Goal: Task Accomplishment & Management: Use online tool/utility

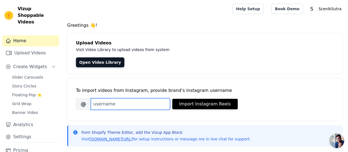
click at [148, 99] on input "Brand's Instagram Username" at bounding box center [130, 104] width 79 height 12
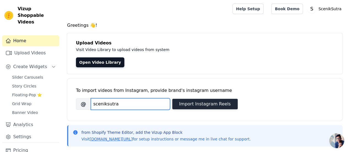
type input "sceniksutra"
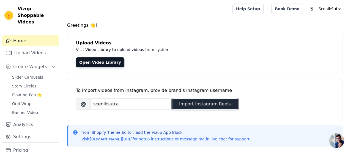
click at [194, 103] on button "Import Instagram Reels" at bounding box center [204, 104] width 65 height 10
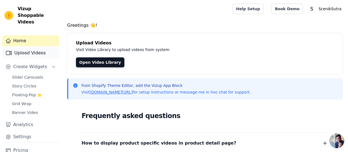
click at [27, 47] on link "Upload Videos" at bounding box center [30, 52] width 57 height 11
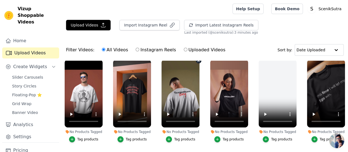
scroll to position [6, 0]
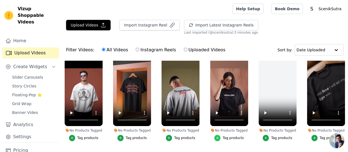
click at [219, 136] on icon "button" at bounding box center [217, 138] width 4 height 4
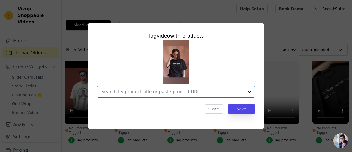
click at [144, 94] on input "No Products Tagged Tag video with products Option undefined, selected. Select i…" at bounding box center [173, 91] width 143 height 5
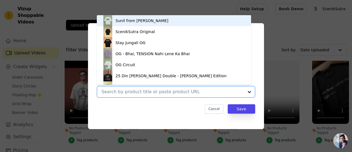
paste input "[URL][DOMAIN_NAME]"
type input "[URL][DOMAIN_NAME]"
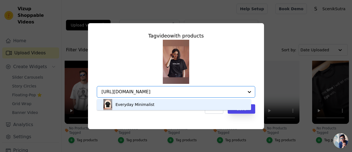
click at [148, 104] on div "Everyday Minimalist" at bounding box center [135, 105] width 39 height 6
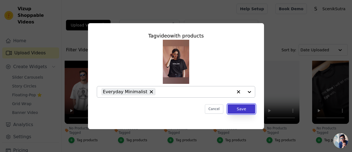
click at [239, 108] on button "Save" at bounding box center [242, 108] width 28 height 9
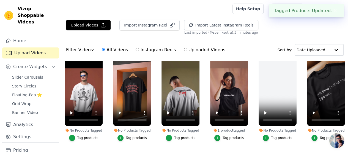
scroll to position [12, 0]
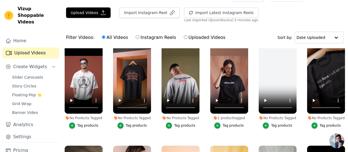
click at [73, 117] on li "No Products Tagged Tag products" at bounding box center [84, 87] width 38 height 83
click at [72, 123] on icon "button" at bounding box center [72, 125] width 4 height 4
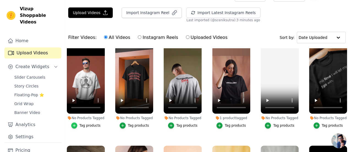
scroll to position [0, 0]
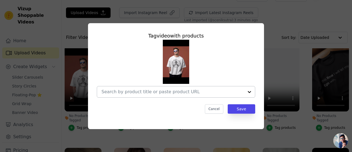
click at [146, 88] on div at bounding box center [173, 91] width 143 height 11
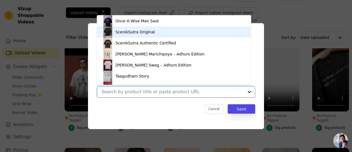
scroll to position [81, 0]
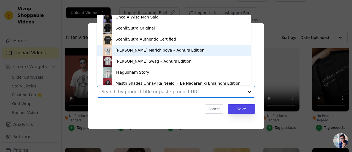
click at [130, 50] on div "[PERSON_NAME] Marichipoya – Adhurs Edition" at bounding box center [160, 50] width 89 height 6
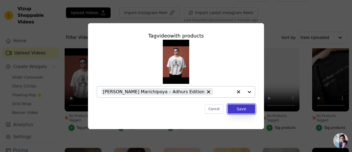
click at [242, 107] on button "Save" at bounding box center [242, 108] width 28 height 9
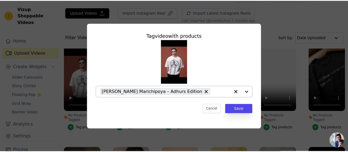
scroll to position [12, 0]
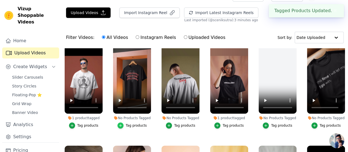
click at [121, 123] on icon "button" at bounding box center [121, 125] width 4 height 4
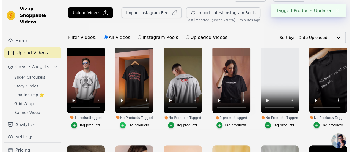
scroll to position [0, 0]
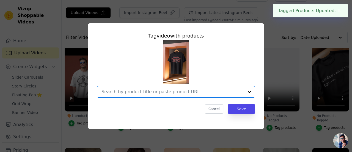
click at [144, 90] on input "No Products Tagged Tag video with products Option undefined, selected. Select i…" at bounding box center [173, 91] width 143 height 5
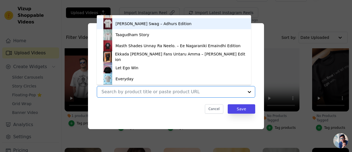
scroll to position [119, 0]
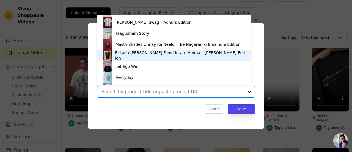
click at [135, 54] on div "Ekkada [PERSON_NAME] Fans Untaru Amma – [PERSON_NAME] Edition" at bounding box center [180, 55] width 130 height 11
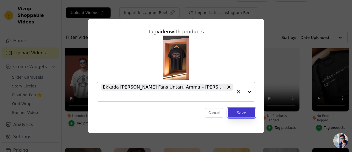
click at [243, 111] on button "Save" at bounding box center [242, 112] width 28 height 9
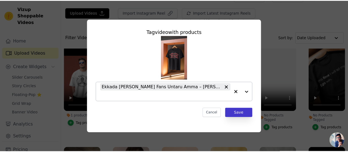
scroll to position [12, 0]
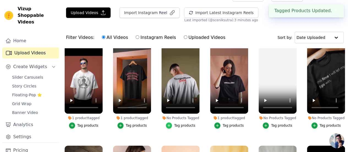
click at [169, 124] on icon "button" at bounding box center [169, 125] width 2 height 2
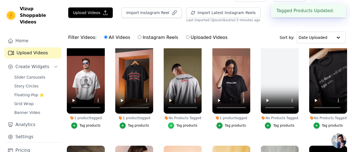
scroll to position [0, 0]
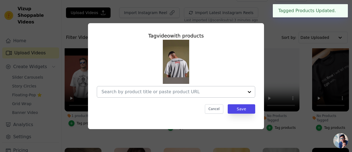
click at [158, 88] on div at bounding box center [173, 91] width 143 height 11
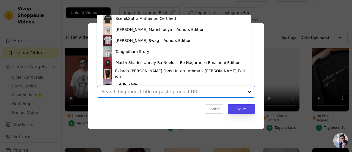
scroll to position [103, 0]
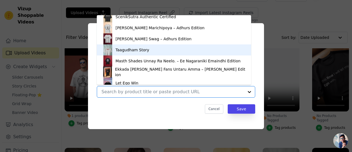
click at [145, 48] on div "Taagudham Story" at bounding box center [173, 49] width 143 height 11
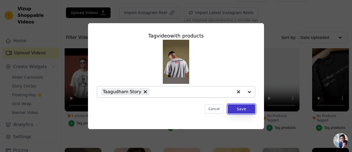
click at [238, 111] on button "Save" at bounding box center [242, 108] width 28 height 9
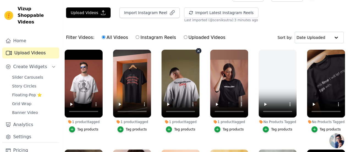
scroll to position [0, 0]
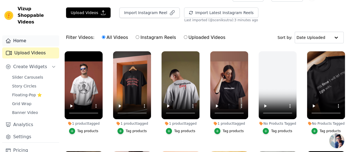
click at [15, 35] on link "Home" at bounding box center [30, 40] width 57 height 11
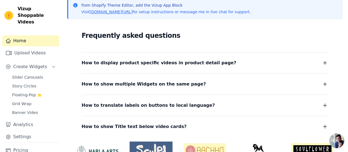
scroll to position [110, 0]
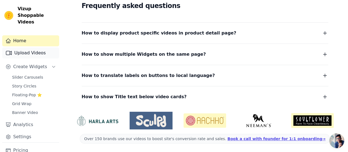
click at [30, 48] on link "Upload Videos" at bounding box center [30, 52] width 57 height 11
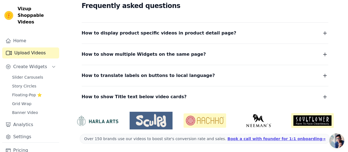
scroll to position [56, 0]
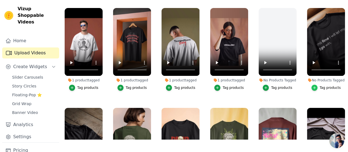
click at [313, 86] on icon "button" at bounding box center [315, 88] width 4 height 4
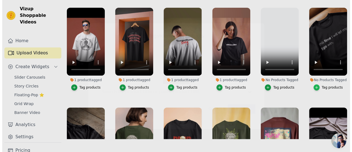
scroll to position [0, 0]
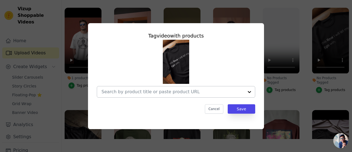
click at [139, 95] on div at bounding box center [173, 91] width 143 height 11
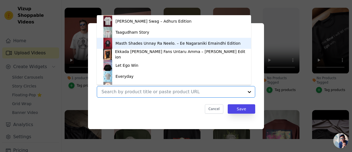
scroll to position [122, 0]
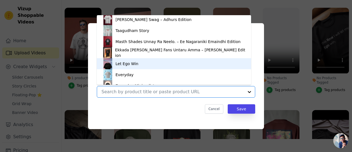
click at [159, 62] on div "Let Ego Win" at bounding box center [173, 63] width 143 height 11
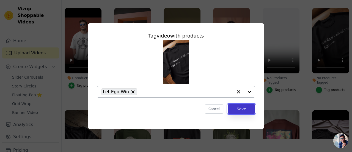
click at [238, 108] on button "Save" at bounding box center [242, 108] width 28 height 9
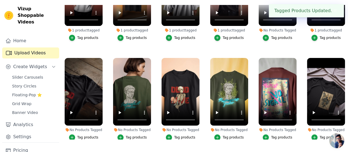
scroll to position [51, 0]
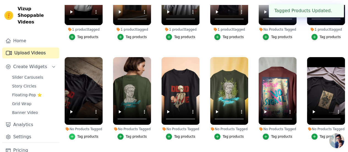
click at [73, 134] on icon "button" at bounding box center [72, 136] width 4 height 4
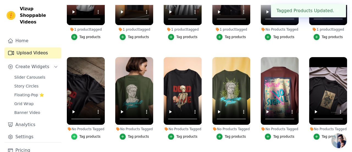
scroll to position [0, 0]
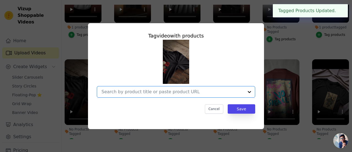
click at [131, 91] on input "No Products Tagged Tag video with products Option undefined, selected. Select i…" at bounding box center [173, 91] width 143 height 5
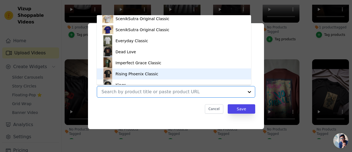
scroll to position [200, 0]
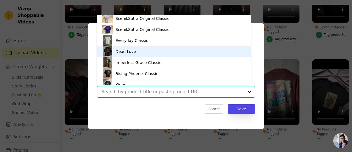
click at [134, 53] on div "Dead Love" at bounding box center [173, 51] width 143 height 11
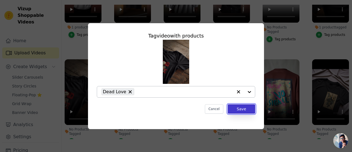
click at [241, 108] on button "Save" at bounding box center [242, 108] width 28 height 9
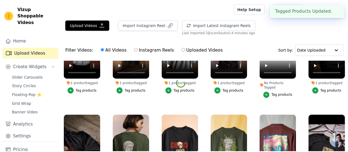
scroll to position [56, 0]
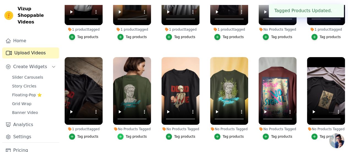
click at [121, 133] on div "button" at bounding box center [120, 136] width 6 height 6
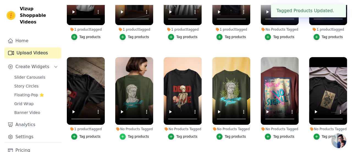
scroll to position [0, 0]
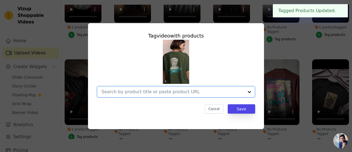
click at [152, 91] on input "No Products Tagged Tag video with products Option undefined, selected. Select i…" at bounding box center [173, 91] width 143 height 5
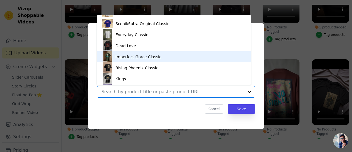
scroll to position [206, 0]
click at [127, 52] on div "Imperfect Grace Classic" at bounding box center [173, 56] width 143 height 11
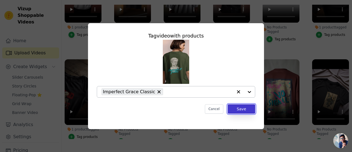
click at [244, 107] on button "Save" at bounding box center [242, 108] width 28 height 9
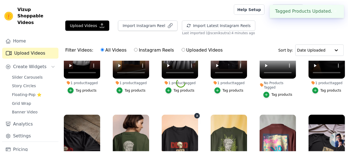
scroll to position [56, 0]
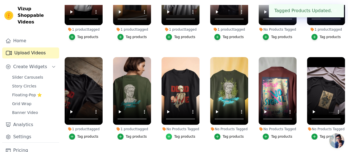
click at [169, 133] on div "button" at bounding box center [169, 136] width 6 height 6
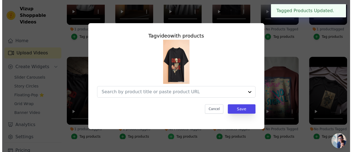
scroll to position [0, 0]
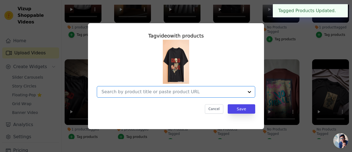
click at [156, 92] on input "No Products Tagged Tag video with products Option undefined, selected. Select i…" at bounding box center [173, 91] width 143 height 5
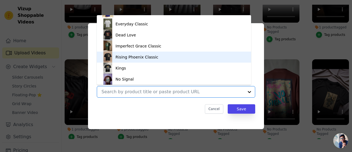
scroll to position [218, 0]
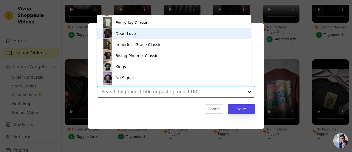
click at [117, 29] on div "Dead Love" at bounding box center [173, 33] width 143 height 11
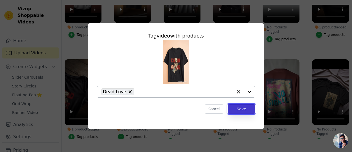
click at [236, 111] on button "Save" at bounding box center [242, 108] width 28 height 9
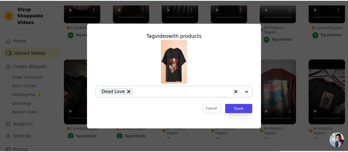
scroll to position [56, 0]
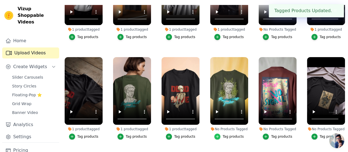
click at [218, 134] on icon "button" at bounding box center [217, 136] width 4 height 4
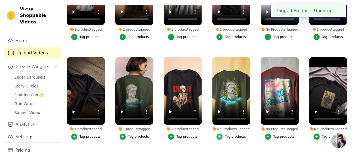
scroll to position [0, 0]
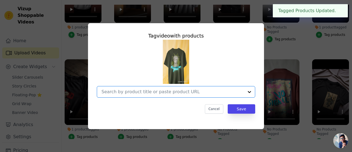
click at [170, 91] on input "No Products Tagged Tag video with products Option undefined, selected. Select i…" at bounding box center [173, 91] width 143 height 5
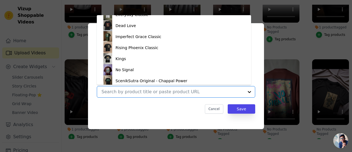
scroll to position [226, 0]
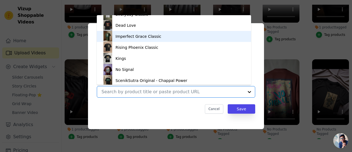
click at [130, 35] on div "Imperfect Grace Classic" at bounding box center [139, 37] width 46 height 6
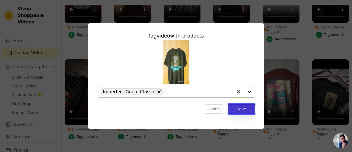
click at [238, 110] on button "Save" at bounding box center [242, 108] width 28 height 9
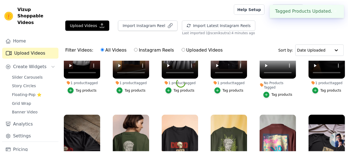
scroll to position [56, 0]
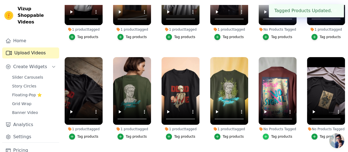
click at [267, 133] on div "button" at bounding box center [266, 136] width 6 height 6
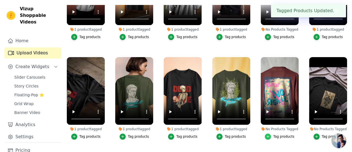
scroll to position [0, 0]
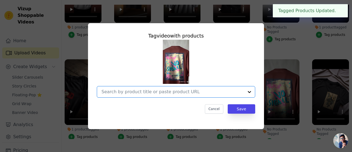
click at [146, 93] on input "No Products Tagged Tag video with products Option undefined, selected. Select i…" at bounding box center [173, 91] width 143 height 5
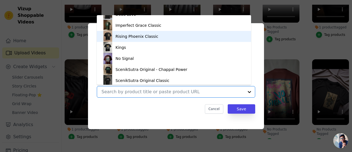
scroll to position [239, 0]
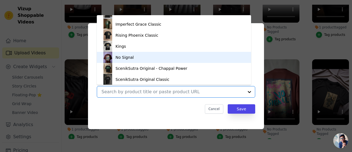
click at [122, 57] on div "No Signal" at bounding box center [125, 57] width 18 height 6
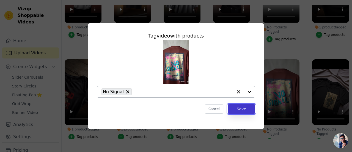
click at [241, 112] on button "Save" at bounding box center [242, 108] width 28 height 9
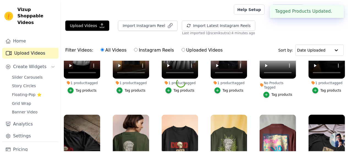
scroll to position [56, 0]
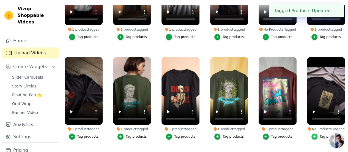
click at [315, 134] on icon "button" at bounding box center [315, 136] width 4 height 4
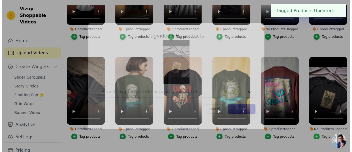
scroll to position [0, 0]
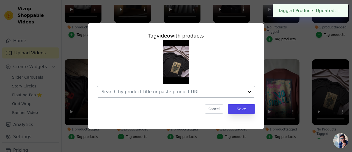
click at [155, 87] on div at bounding box center [173, 91] width 143 height 11
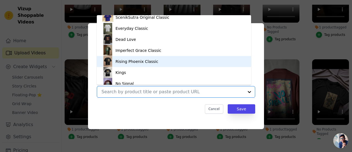
scroll to position [226, 0]
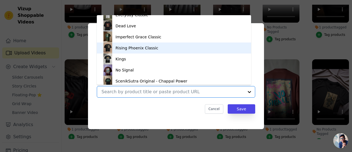
click at [115, 50] on div "Rising Phoenix Classic" at bounding box center [173, 47] width 143 height 11
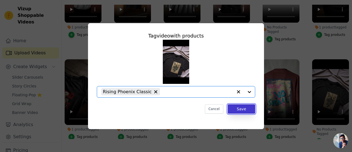
click at [237, 107] on button "Save" at bounding box center [242, 108] width 28 height 9
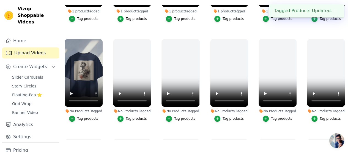
scroll to position [168, 0]
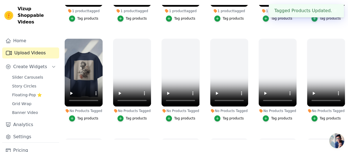
click at [76, 115] on button "Tag products" at bounding box center [83, 118] width 29 height 6
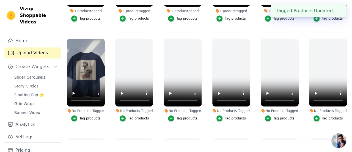
scroll to position [171, 0]
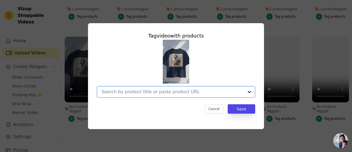
click at [173, 91] on input "No Products Tagged Tag video with products Option undefined, selected. Select i…" at bounding box center [173, 91] width 143 height 5
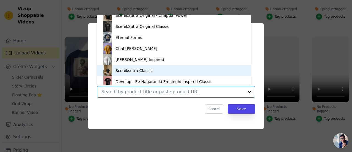
scroll to position [289, 0]
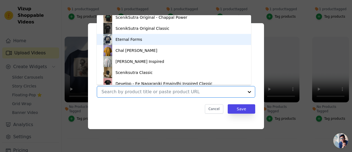
click at [121, 40] on div "Eternal Forms" at bounding box center [129, 40] width 27 height 6
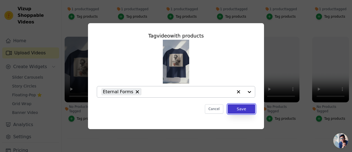
click at [238, 109] on button "Save" at bounding box center [242, 108] width 28 height 9
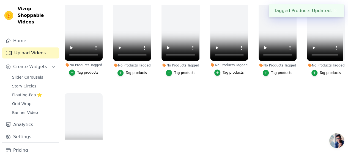
scroll to position [314, 0]
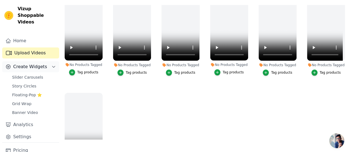
click at [19, 63] on span "Create Widgets" at bounding box center [30, 66] width 34 height 7
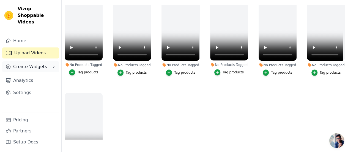
click at [19, 63] on span "Create Widgets" at bounding box center [30, 66] width 34 height 7
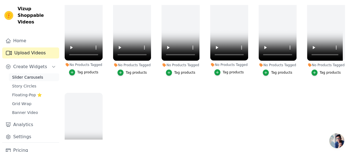
click at [26, 74] on span "Slider Carousels" at bounding box center [27, 77] width 31 height 6
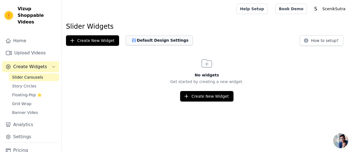
click at [137, 39] on button "Default Design Settings" at bounding box center [159, 40] width 67 height 10
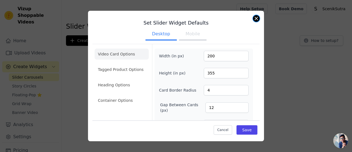
click at [255, 19] on button "Close modal" at bounding box center [256, 18] width 7 height 7
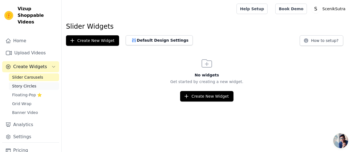
click at [26, 83] on span "Story Circles" at bounding box center [24, 86] width 24 height 6
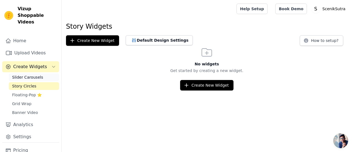
click at [29, 73] on link "Slider Carousels" at bounding box center [34, 77] width 50 height 8
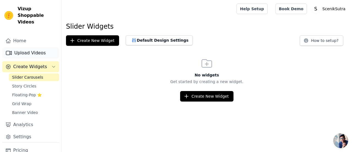
click at [25, 47] on link "Upload Videos" at bounding box center [30, 52] width 57 height 11
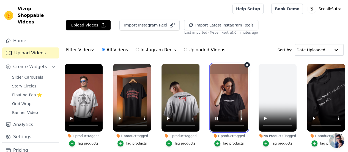
click at [222, 93] on video at bounding box center [229, 98] width 38 height 68
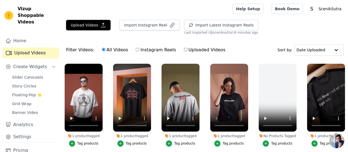
click at [250, 129] on ul "1 product tagged Tag products 1 product tagged Tag products 1 product tagged Ta…" at bounding box center [205, 128] width 286 height 134
click at [18, 36] on link "Home" at bounding box center [30, 40] width 57 height 11
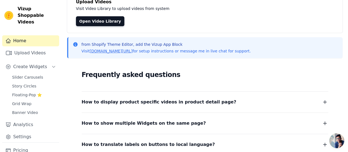
scroll to position [41, 0]
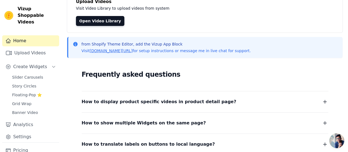
click at [327, 100] on icon "button" at bounding box center [325, 101] width 7 height 7
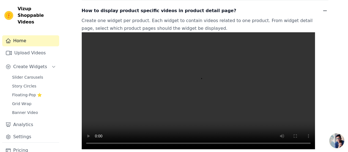
scroll to position [132, 0]
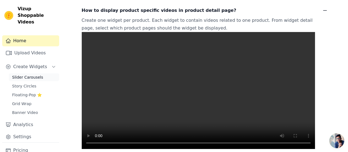
click at [33, 74] on span "Slider Carousels" at bounding box center [27, 77] width 31 height 6
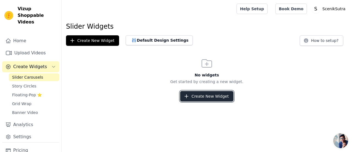
click at [189, 94] on icon "button" at bounding box center [187, 96] width 6 height 6
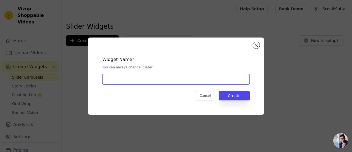
click at [144, 77] on input "text" at bounding box center [175, 79] width 147 height 10
type input "1"
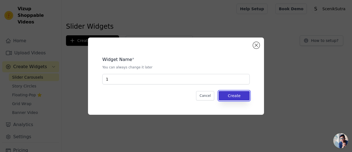
click at [241, 93] on button "Create" at bounding box center [234, 95] width 31 height 9
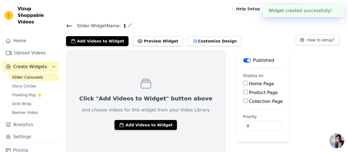
scroll to position [4, 0]
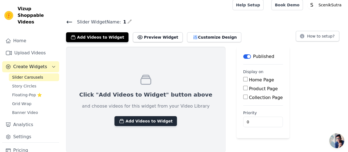
click at [138, 120] on button "Add Videos to Widget" at bounding box center [145, 121] width 62 height 10
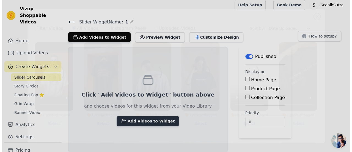
scroll to position [0, 0]
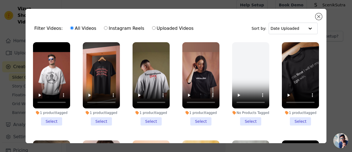
click at [195, 118] on li "1 product tagged Select" at bounding box center [200, 83] width 37 height 83
click at [0, 0] on input "1 product tagged Select" at bounding box center [0, 0] width 0 height 0
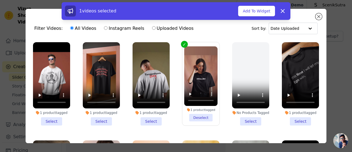
click at [101, 118] on li "1 product tagged Select" at bounding box center [101, 83] width 37 height 83
click at [0, 0] on input "1 product tagged Select" at bounding box center [0, 0] width 0 height 0
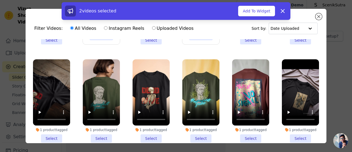
scroll to position [82, 0]
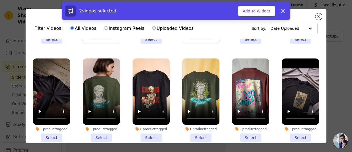
click at [147, 132] on li "1 product tagged Select" at bounding box center [151, 99] width 37 height 83
click at [0, 0] on input "1 product tagged Select" at bounding box center [0, 0] width 0 height 0
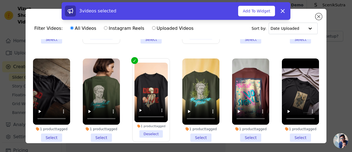
click at [102, 135] on li "1 product tagged Select" at bounding box center [101, 99] width 37 height 83
click at [0, 0] on input "1 product tagged Select" at bounding box center [0, 0] width 0 height 0
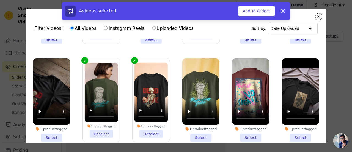
click at [145, 130] on li "1 product tagged Deselect" at bounding box center [152, 99] width 34 height 75
click at [0, 0] on input "1 product tagged Deselect" at bounding box center [0, 0] width 0 height 0
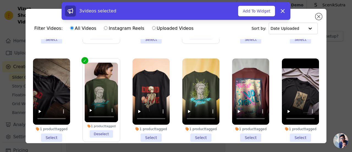
click at [53, 132] on li "1 product tagged Select" at bounding box center [51, 99] width 37 height 83
click at [0, 0] on input "1 product tagged Select" at bounding box center [0, 0] width 0 height 0
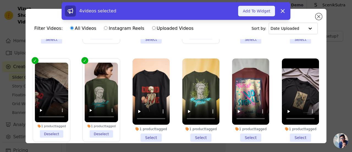
click at [248, 12] on button "Add To Widget" at bounding box center [256, 11] width 37 height 10
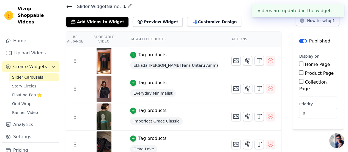
scroll to position [25, 0]
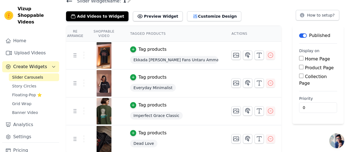
click at [303, 57] on input "Home Page" at bounding box center [301, 58] width 4 height 4
checkbox input "true"
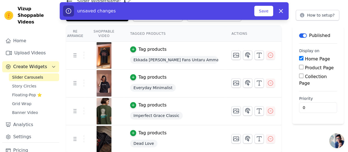
click at [303, 67] on input "Product Page" at bounding box center [301, 67] width 4 height 4
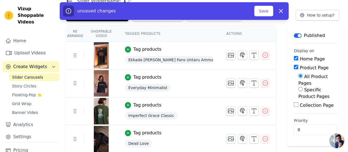
click at [294, 66] on input "Product Page" at bounding box center [296, 67] width 4 height 4
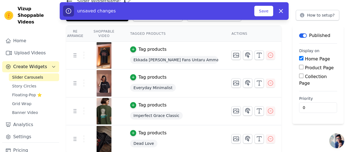
click at [303, 65] on input "Product Page" at bounding box center [301, 67] width 4 height 4
checkbox input "true"
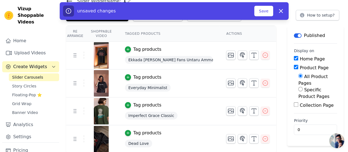
click at [298, 87] on input "Specific Product Pages" at bounding box center [300, 89] width 4 height 4
radio input "true"
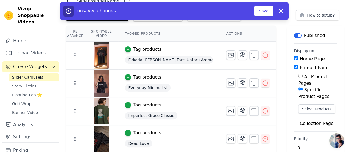
click at [298, 75] on input "All Product Pages" at bounding box center [300, 75] width 4 height 4
radio input "true"
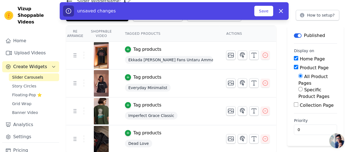
click at [294, 69] on input "Product Page" at bounding box center [296, 67] width 4 height 4
checkbox input "false"
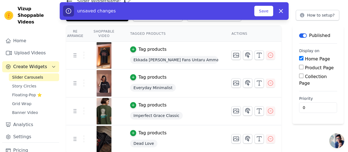
click at [303, 75] on input "Collection Page" at bounding box center [301, 75] width 4 height 4
checkbox input "true"
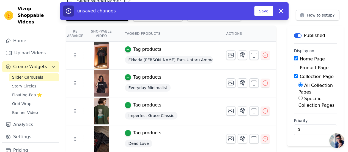
click at [295, 67] on input "Product Page" at bounding box center [296, 67] width 4 height 4
checkbox input "true"
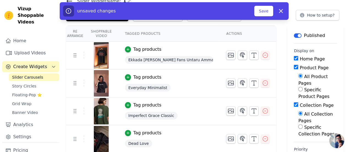
scroll to position [40, 0]
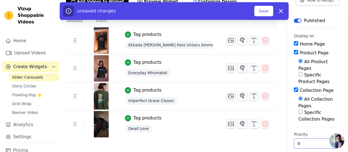
click at [299, 138] on input "0" at bounding box center [315, 143] width 43 height 10
click at [287, 128] on main "Label Published Display on Home Page Product Page All Product Pages Specific Pr…" at bounding box center [315, 85] width 56 height 149
click at [265, 14] on button "Save" at bounding box center [263, 11] width 19 height 10
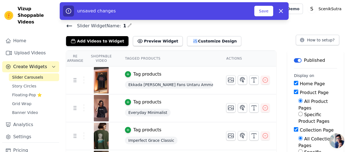
scroll to position [0, 0]
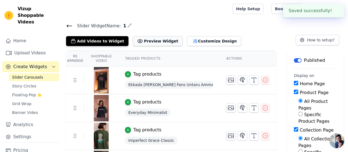
click at [144, 42] on button "Preview Widget" at bounding box center [158, 41] width 50 height 10
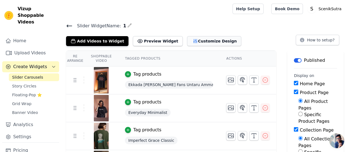
click at [187, 40] on button "Customize Design" at bounding box center [214, 41] width 54 height 10
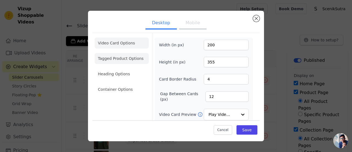
click at [123, 84] on li "Tagged Product Options" at bounding box center [122, 89] width 54 height 11
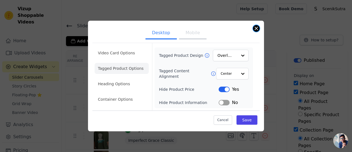
click at [254, 30] on button "Close modal" at bounding box center [256, 28] width 7 height 7
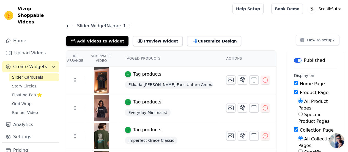
click at [69, 26] on icon at bounding box center [69, 26] width 7 height 7
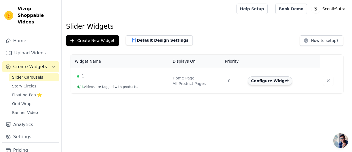
click at [267, 83] on button "Configure Widget" at bounding box center [270, 80] width 45 height 9
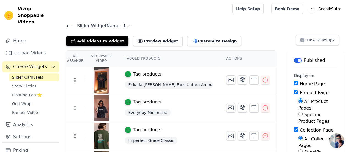
scroll to position [40, 0]
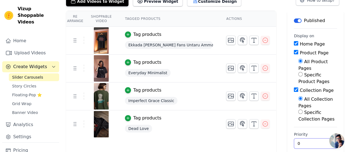
click at [307, 138] on input "0" at bounding box center [315, 143] width 43 height 10
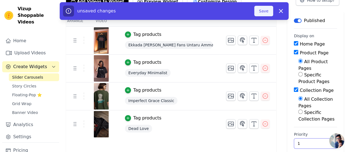
type input "1"
click at [262, 10] on button "Save" at bounding box center [263, 11] width 19 height 10
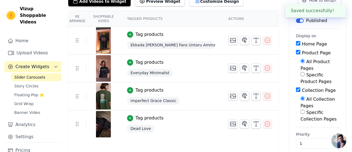
scroll to position [0, 0]
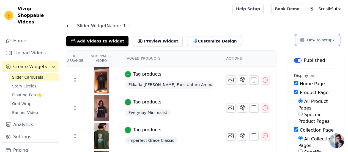
click at [320, 43] on button "How to setup?" at bounding box center [317, 40] width 43 height 10
click at [187, 44] on button "Customize Design" at bounding box center [214, 41] width 54 height 10
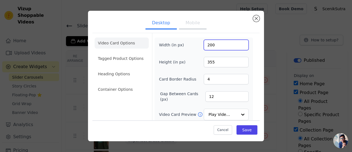
click at [218, 42] on input "200" at bounding box center [226, 45] width 45 height 10
click at [239, 46] on input "199" at bounding box center [226, 45] width 45 height 10
click at [239, 46] on input "198" at bounding box center [226, 45] width 45 height 10
click at [239, 46] on input "197" at bounding box center [226, 45] width 45 height 10
click at [239, 46] on input "196" at bounding box center [226, 45] width 45 height 10
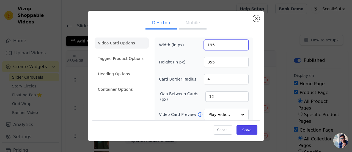
click at [239, 46] on input "195" at bounding box center [226, 45] width 45 height 10
click at [239, 46] on input "194" at bounding box center [226, 45] width 45 height 10
click at [239, 46] on input "153" at bounding box center [226, 45] width 45 height 10
click at [229, 45] on input "153" at bounding box center [226, 45] width 45 height 10
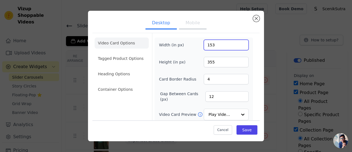
click at [229, 45] on input "153" at bounding box center [226, 45] width 45 height 10
type input "100"
click at [242, 127] on button "Save" at bounding box center [247, 129] width 21 height 9
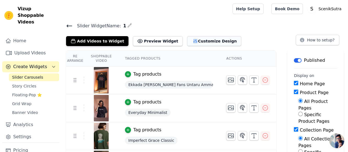
click at [187, 38] on button "Customize Design" at bounding box center [214, 41] width 54 height 10
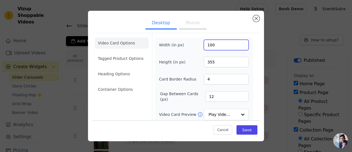
click at [217, 44] on input "100" at bounding box center [226, 45] width 45 height 10
type input "270"
click at [246, 128] on button "Save" at bounding box center [247, 129] width 21 height 9
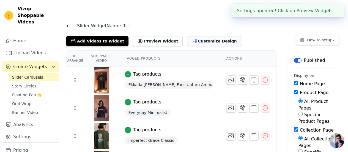
click at [192, 43] on button "Customize Design" at bounding box center [214, 41] width 54 height 10
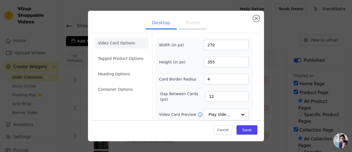
scroll to position [21, 0]
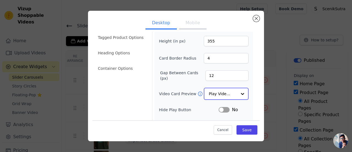
click at [232, 94] on input "Video Card Preview" at bounding box center [223, 93] width 28 height 11
click at [250, 100] on form "Width (in px) 270 Height (in px) 355 Card Border Radius 4 Gap Between Cards (px…" at bounding box center [203, 99] width 103 height 175
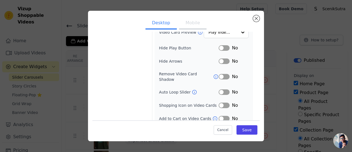
scroll to position [0, 0]
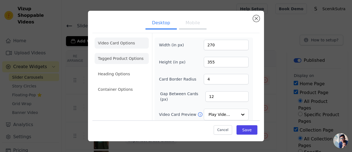
click at [133, 84] on li "Tagged Product Options" at bounding box center [122, 89] width 54 height 11
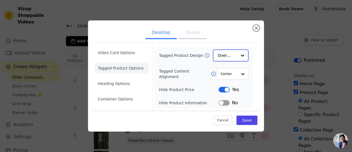
click at [238, 54] on div at bounding box center [242, 55] width 11 height 11
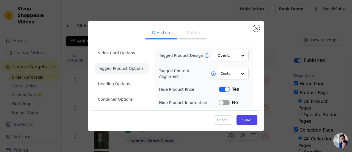
click at [182, 67] on div "Tagged Product Design Overlay Tagged Content Alignment Center Hide Product Pric…" at bounding box center [204, 78] width 90 height 56
click at [120, 81] on li "Heading Options" at bounding box center [122, 83] width 54 height 11
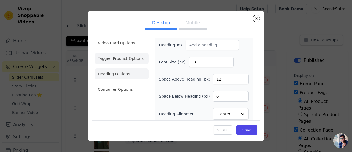
click at [126, 84] on li "Tagged Product Options" at bounding box center [122, 89] width 54 height 11
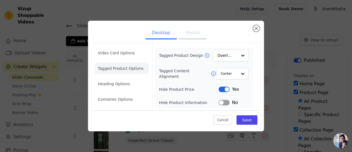
click at [223, 89] on button "Label" at bounding box center [224, 89] width 11 height 6
click at [246, 121] on button "Save" at bounding box center [247, 119] width 21 height 9
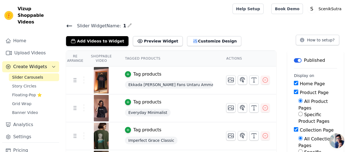
click at [66, 25] on icon at bounding box center [69, 26] width 7 height 7
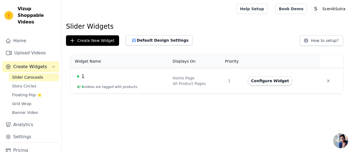
click at [111, 76] on div "1" at bounding box center [121, 76] width 89 height 8
click at [259, 80] on button "Configure Widget" at bounding box center [270, 80] width 45 height 9
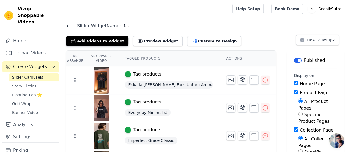
click at [128, 26] on icon "button" at bounding box center [130, 25] width 4 height 4
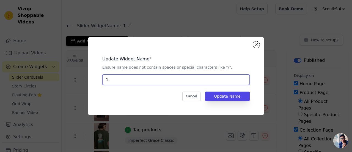
click at [143, 82] on input "1" at bounding box center [175, 79] width 147 height 10
type input "home page"
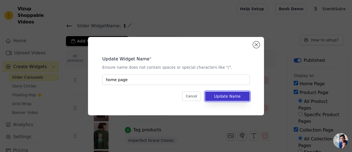
click at [224, 97] on button "Update Name" at bounding box center [227, 95] width 45 height 9
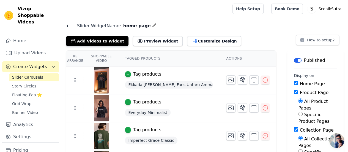
click at [70, 24] on icon at bounding box center [69, 26] width 7 height 7
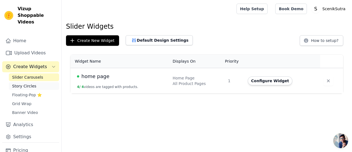
click at [28, 83] on span "Story Circles" at bounding box center [24, 86] width 24 height 6
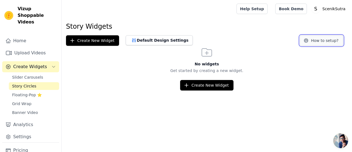
click at [316, 42] on button "How to setup?" at bounding box center [321, 40] width 43 height 10
click at [31, 74] on span "Slider Carousels" at bounding box center [27, 77] width 31 height 6
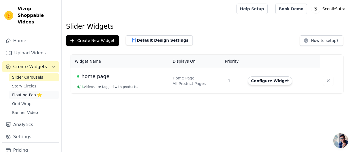
click at [23, 92] on span "Floating-Pop ⭐" at bounding box center [27, 95] width 30 height 6
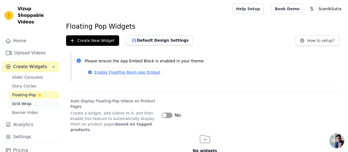
click at [24, 101] on span "Grid Wrap" at bounding box center [21, 104] width 19 height 6
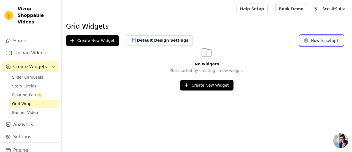
click at [330, 39] on button "How to setup?" at bounding box center [321, 40] width 43 height 10
click at [28, 74] on span "Slider Carousels" at bounding box center [27, 77] width 31 height 6
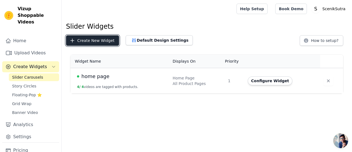
click at [85, 40] on button "Create New Widget" at bounding box center [92, 40] width 53 height 10
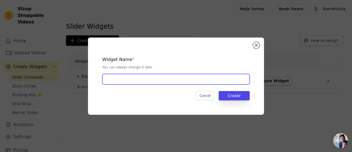
click at [128, 77] on input "text" at bounding box center [175, 79] width 147 height 10
type input "collection page"
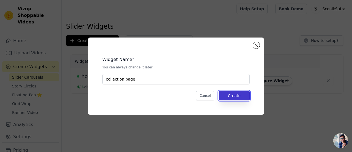
click at [233, 99] on button "Create" at bounding box center [234, 95] width 31 height 9
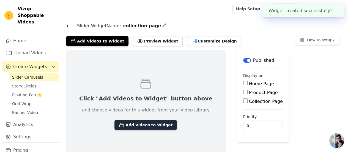
click at [132, 124] on button "Add Videos to Widget" at bounding box center [145, 125] width 62 height 10
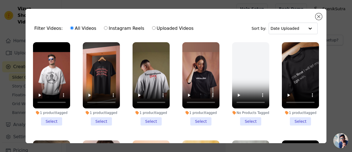
click at [48, 118] on li "1 product tagged Select" at bounding box center [51, 83] width 37 height 83
click at [0, 0] on input "1 product tagged Select" at bounding box center [0, 0] width 0 height 0
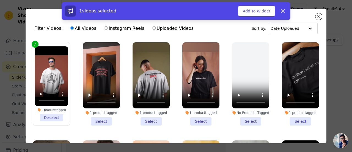
click at [151, 118] on li "1 product tagged Select" at bounding box center [151, 83] width 37 height 83
click at [0, 0] on input "1 product tagged Select" at bounding box center [0, 0] width 0 height 0
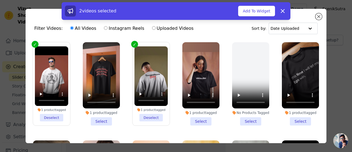
click at [293, 120] on li "1 product tagged Select" at bounding box center [300, 83] width 37 height 83
click at [0, 0] on input "1 product tagged Select" at bounding box center [0, 0] width 0 height 0
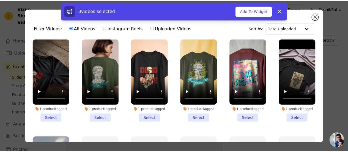
scroll to position [102, 0]
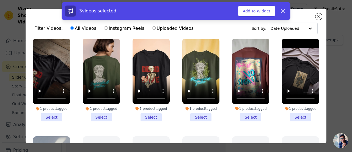
click at [249, 111] on li "1 product tagged Select" at bounding box center [250, 79] width 37 height 83
click at [0, 0] on input "1 product tagged Select" at bounding box center [0, 0] width 0 height 0
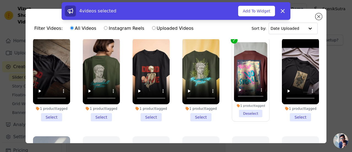
click at [251, 5] on div "4 videos selected Add To Widget Dismiss" at bounding box center [176, 11] width 229 height 18
click at [252, 9] on button "Add To Widget" at bounding box center [256, 11] width 37 height 10
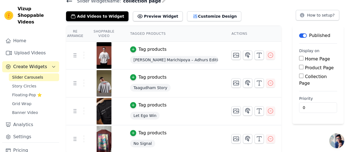
scroll to position [0, 0]
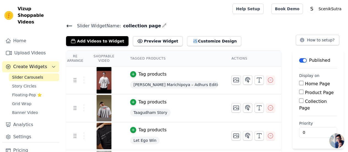
click at [69, 25] on icon at bounding box center [69, 26] width 5 height 2
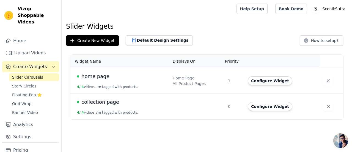
click at [114, 102] on span "collection page" at bounding box center [100, 102] width 38 height 8
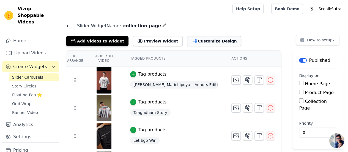
click at [199, 42] on button "Customize Design" at bounding box center [214, 41] width 54 height 10
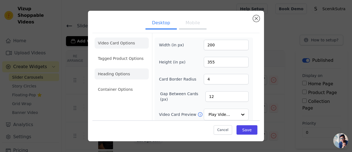
click at [121, 73] on li "Heading Options" at bounding box center [122, 73] width 54 height 11
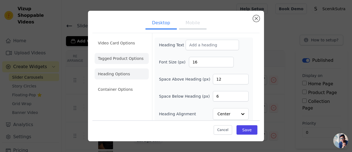
click at [111, 84] on li "Tagged Product Options" at bounding box center [122, 89] width 54 height 11
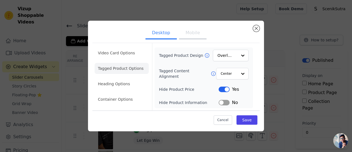
click at [223, 91] on button "Label" at bounding box center [224, 89] width 11 height 6
click at [252, 118] on button "Save" at bounding box center [247, 119] width 21 height 9
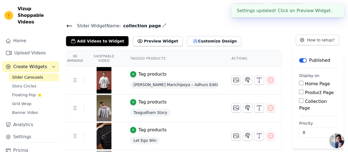
click at [124, 98] on div "Slider Widget Name: collection page Add Videos to Widget Preview Widget Desktop…" at bounding box center [205, 99] width 286 height 155
click at [199, 42] on button "Customize Design" at bounding box center [214, 41] width 54 height 10
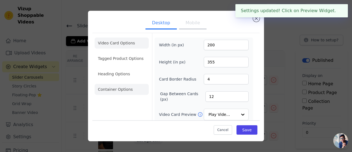
click at [112, 84] on li "Container Options" at bounding box center [122, 89] width 54 height 11
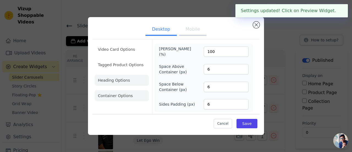
click at [118, 83] on li "Heading Options" at bounding box center [122, 80] width 54 height 11
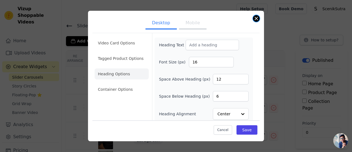
click at [255, 18] on button "Close modal" at bounding box center [256, 18] width 7 height 7
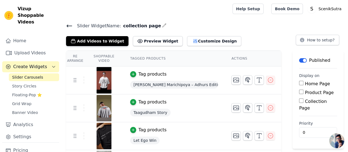
click at [70, 26] on icon at bounding box center [69, 26] width 7 height 7
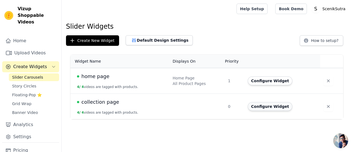
click at [267, 106] on button "Configure Widget" at bounding box center [270, 106] width 45 height 9
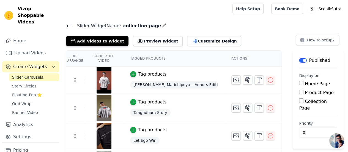
click at [303, 100] on input "Collection Page" at bounding box center [301, 100] width 4 height 4
checkbox input "true"
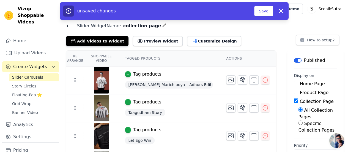
scroll to position [25, 0]
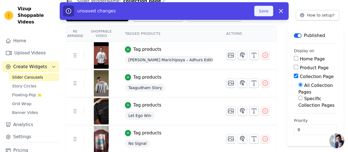
click at [261, 10] on button "Save" at bounding box center [263, 11] width 19 height 10
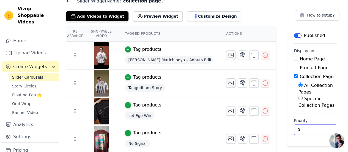
click at [300, 129] on input "0" at bounding box center [315, 129] width 43 height 10
click at [324, 127] on input "1" at bounding box center [315, 129] width 43 height 10
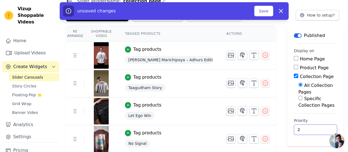
type input "2"
click at [324, 127] on input "2" at bounding box center [315, 129] width 43 height 10
click at [267, 9] on button "Save" at bounding box center [263, 11] width 19 height 10
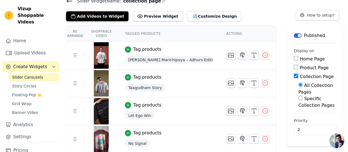
click at [70, 1] on icon at bounding box center [69, 1] width 5 height 2
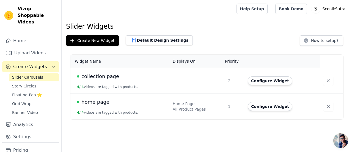
click at [90, 77] on span "collection page" at bounding box center [100, 76] width 38 height 8
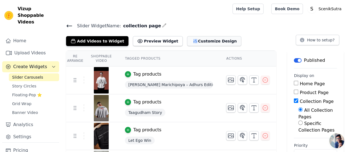
scroll to position [25, 0]
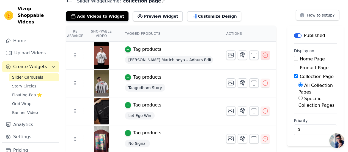
click at [263, 54] on icon "button" at bounding box center [265, 55] width 5 height 5
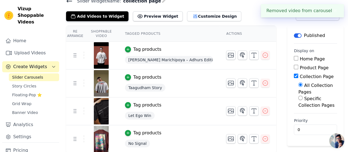
scroll to position [4, 0]
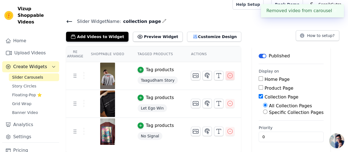
click at [227, 73] on icon "button" at bounding box center [230, 75] width 7 height 7
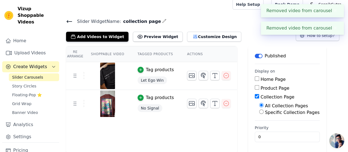
click at [224, 73] on td at bounding box center [208, 73] width 57 height 23
click at [224, 73] on icon "button" at bounding box center [226, 75] width 5 height 5
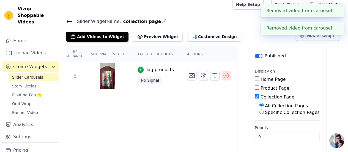
click at [223, 74] on icon "button" at bounding box center [226, 75] width 7 height 7
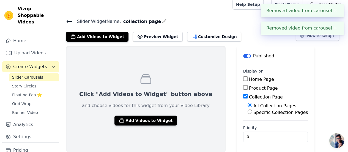
scroll to position [0, 0]
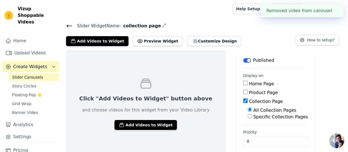
click at [243, 61] on button "Label" at bounding box center [247, 60] width 8 height 4
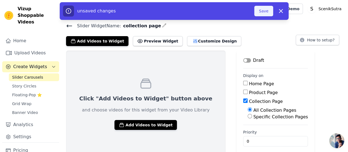
click at [260, 8] on button "Save" at bounding box center [263, 11] width 19 height 10
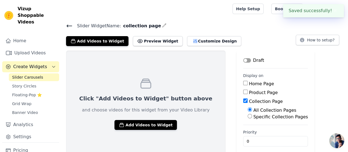
click at [69, 24] on icon at bounding box center [69, 26] width 7 height 7
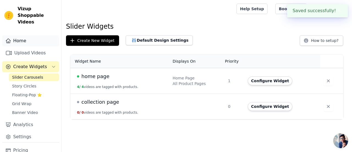
click at [17, 36] on link "Home" at bounding box center [30, 40] width 57 height 11
